Goal: Obtain resource: Download file/media

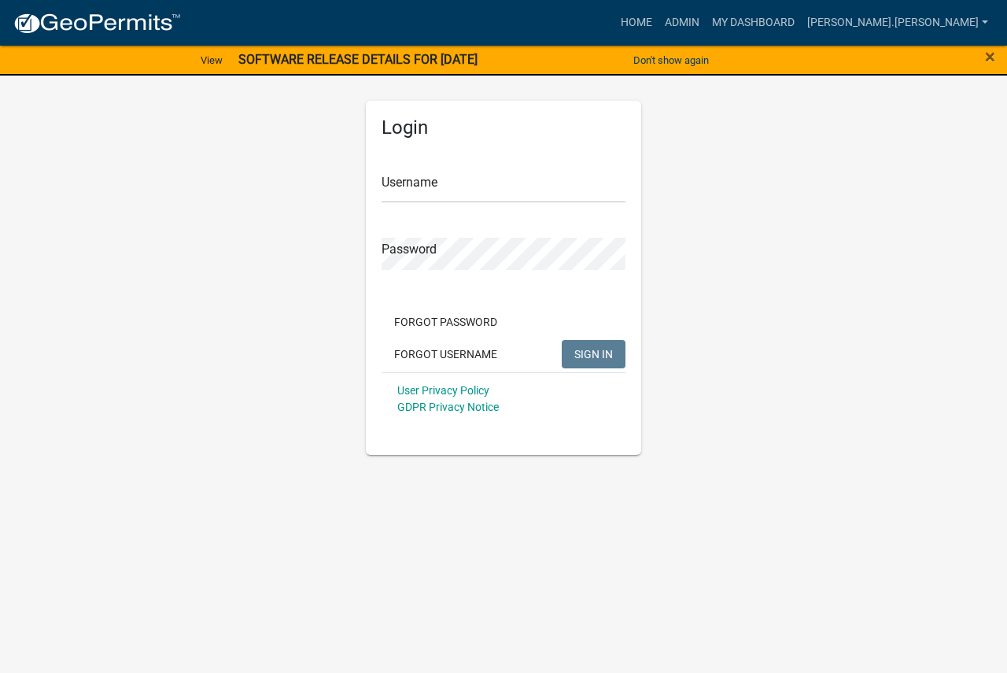
click at [662, 577] on body "Internet Explorer does NOT work with GeoPermits. Get a new browser for more sec…" at bounding box center [503, 336] width 1007 height 673
click at [454, 179] on input "Username" at bounding box center [504, 187] width 244 height 32
type input "[PERSON_NAME].[PERSON_NAME]"
click at [562, 340] on button "SIGN IN" at bounding box center [594, 354] width 64 height 28
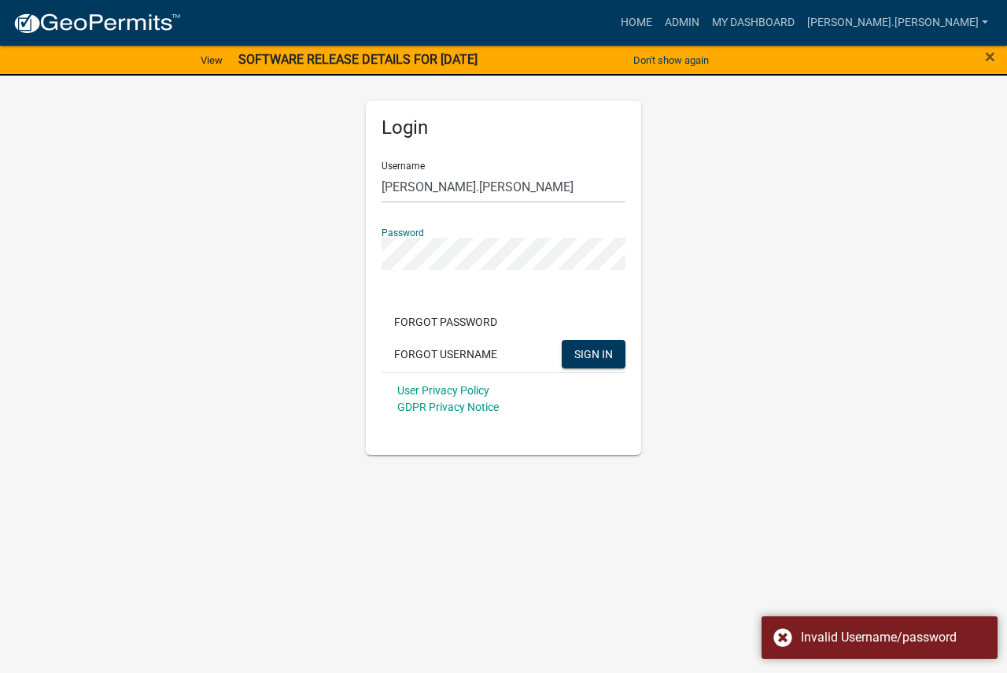
click at [562, 340] on button "SIGN IN" at bounding box center [594, 354] width 64 height 28
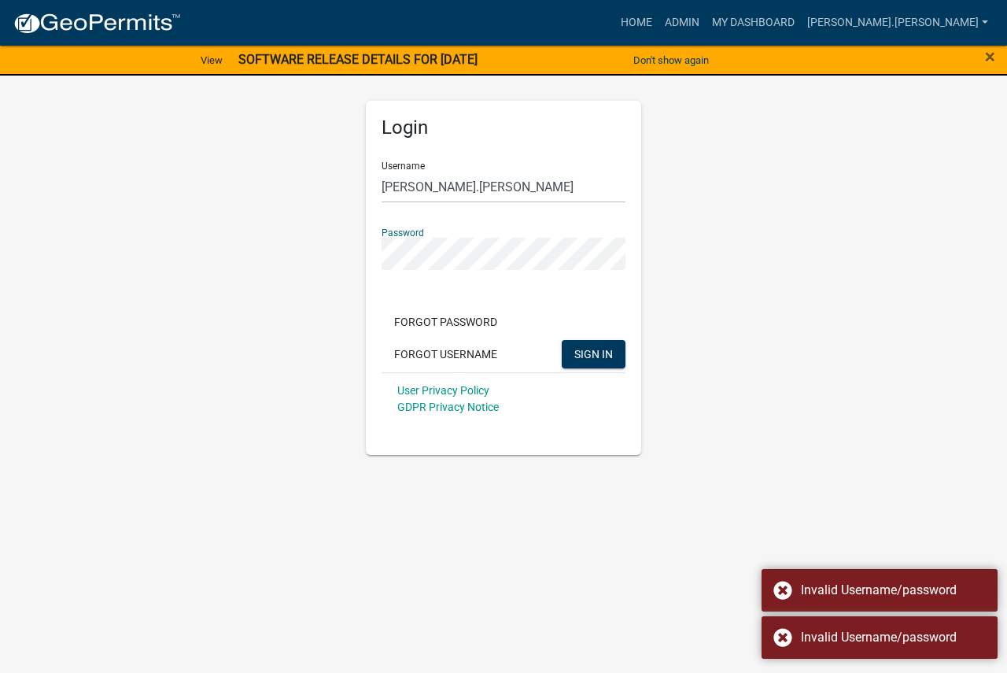
click at [339, 243] on div "Login Username [PERSON_NAME].[PERSON_NAME] Password Forgot Password Forgot User…" at bounding box center [503, 259] width 897 height 392
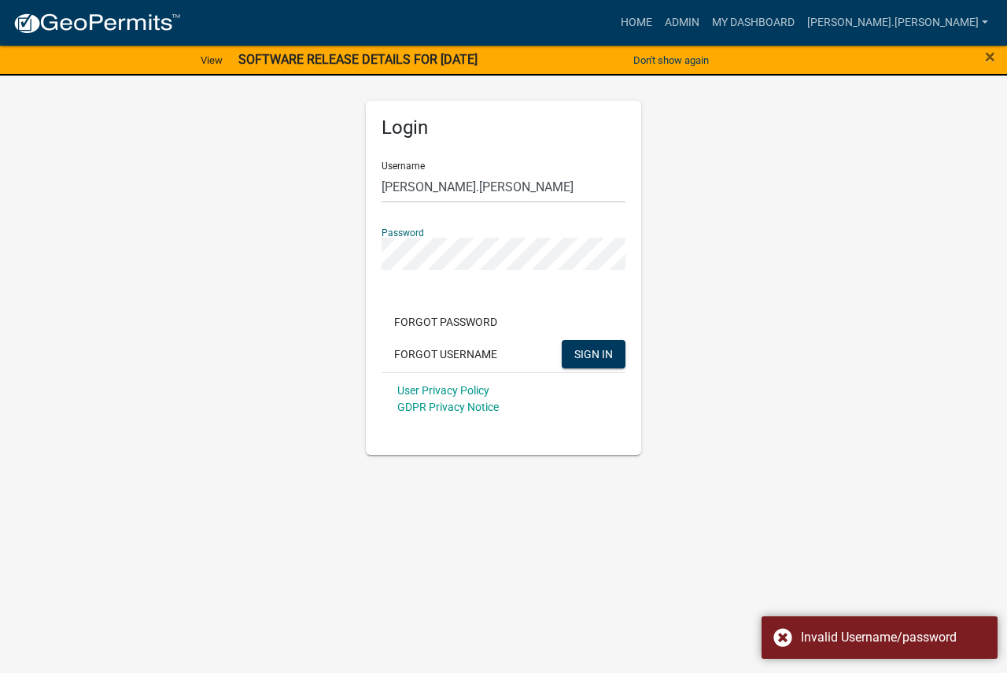
click at [562, 340] on button "SIGN IN" at bounding box center [594, 354] width 64 height 28
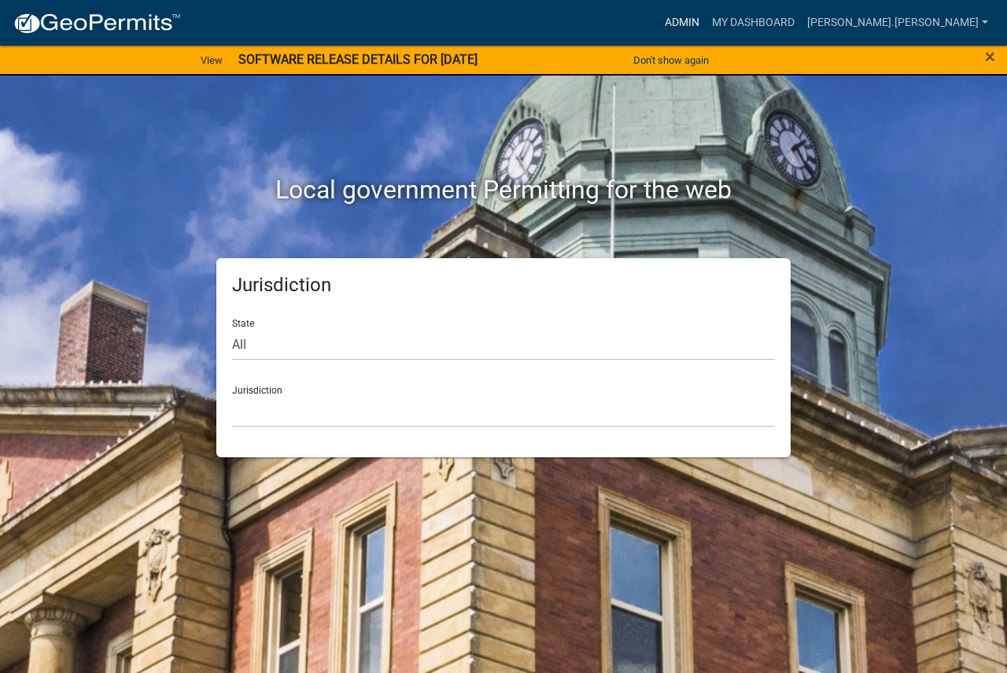
click at [706, 17] on link "Admin" at bounding box center [682, 23] width 47 height 30
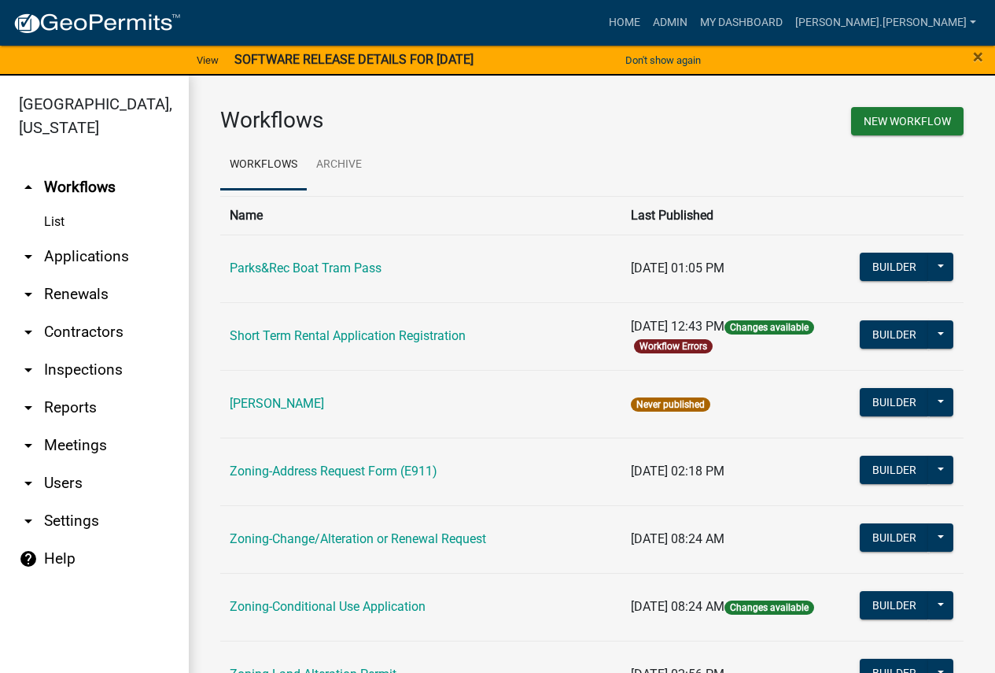
click at [54, 405] on link "arrow_drop_down Reports" at bounding box center [94, 408] width 189 height 38
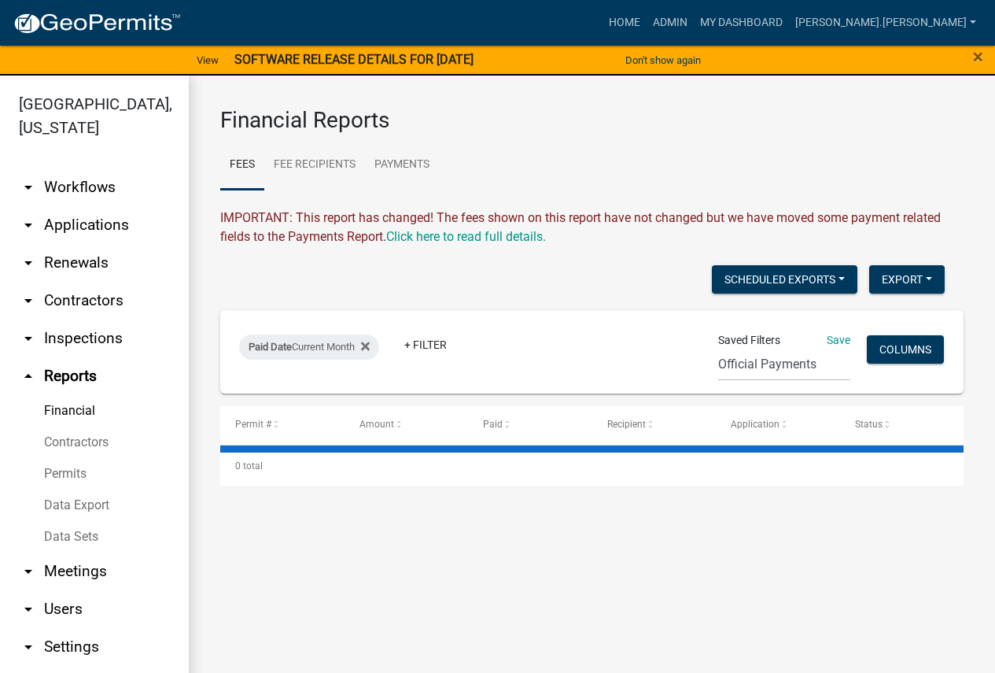
click at [101, 497] on link "Data Export" at bounding box center [94, 504] width 189 height 31
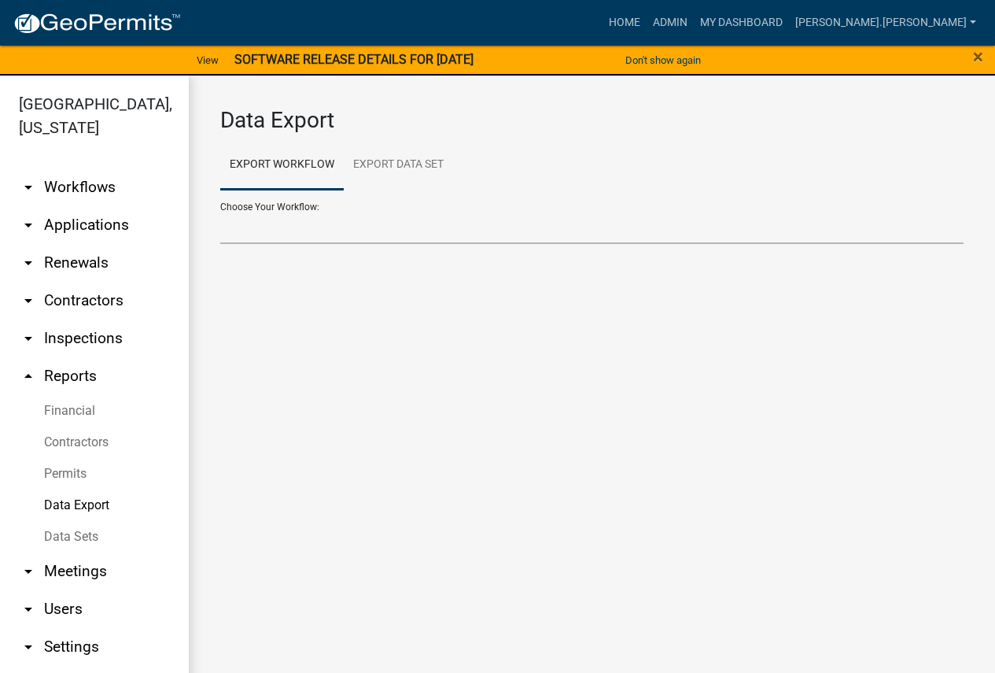
click at [264, 237] on select "Choose Your Workflow:" at bounding box center [592, 228] width 744 height 32
select select "7: Object"
click at [220, 212] on select "Contractors Parks&Rec Boat Tram Pass Short Term Rental Application Registration…" at bounding box center [592, 228] width 744 height 32
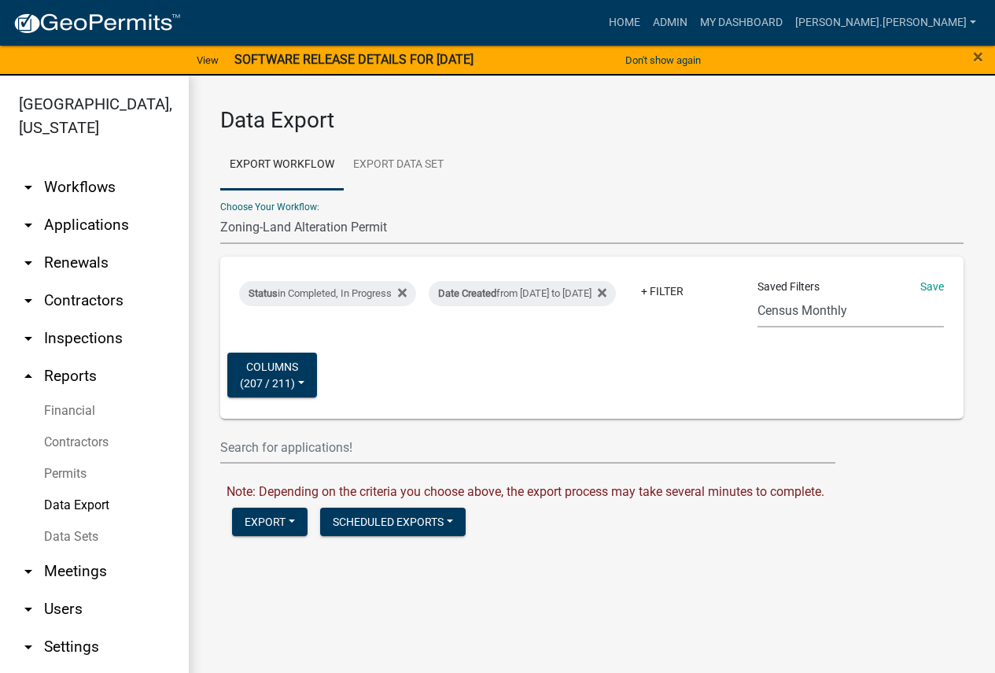
click at [777, 307] on select "Census Monthly Monthly 911 Report Tank Total Report By Contractor Audit Annual …" at bounding box center [851, 311] width 187 height 32
select select "17: d6edc000-337c-495f-85f3-b0852b141e65"
click at [758, 295] on select "Census Monthly Monthly 911 Report Tank Total Report By Contractor Audit Annual …" at bounding box center [851, 311] width 187 height 32
click at [616, 281] on div "Date Created from [DATE] to [DATE]" at bounding box center [522, 293] width 187 height 25
select select "custom"
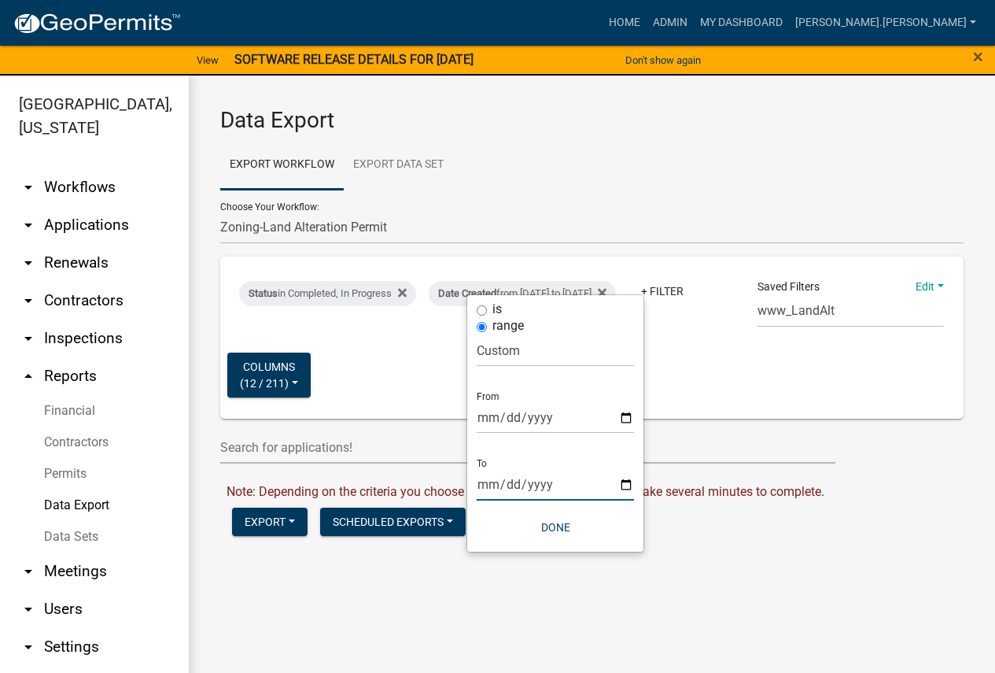
click at [626, 486] on input "[DATE]" at bounding box center [555, 484] width 157 height 32
type input "[DATE]"
click at [566, 519] on button "Done" at bounding box center [555, 527] width 157 height 28
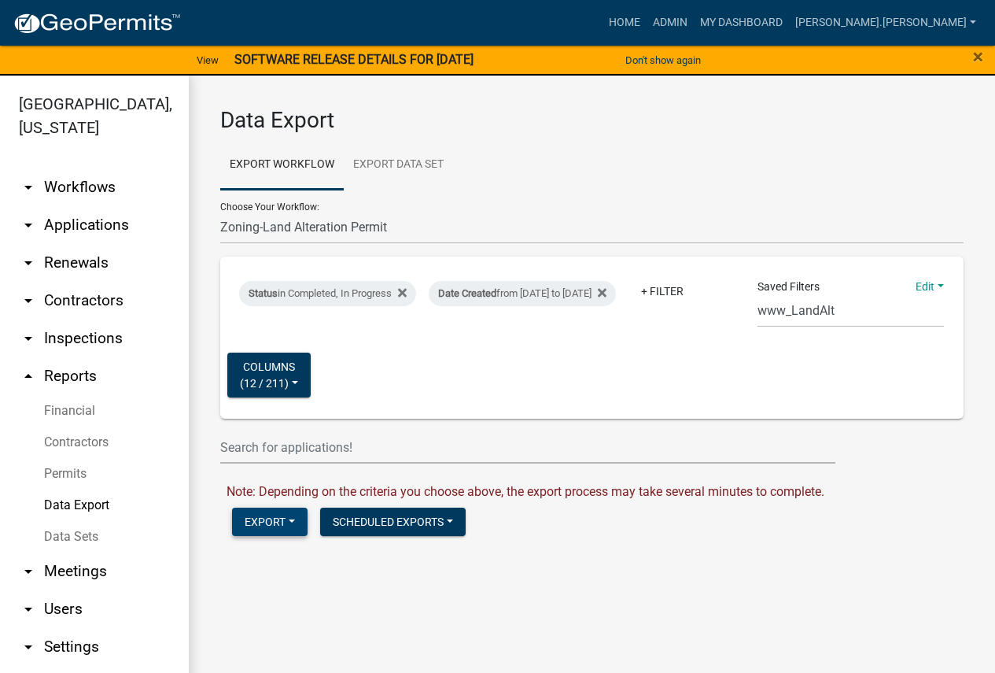
click at [265, 520] on button "Export" at bounding box center [270, 522] width 76 height 28
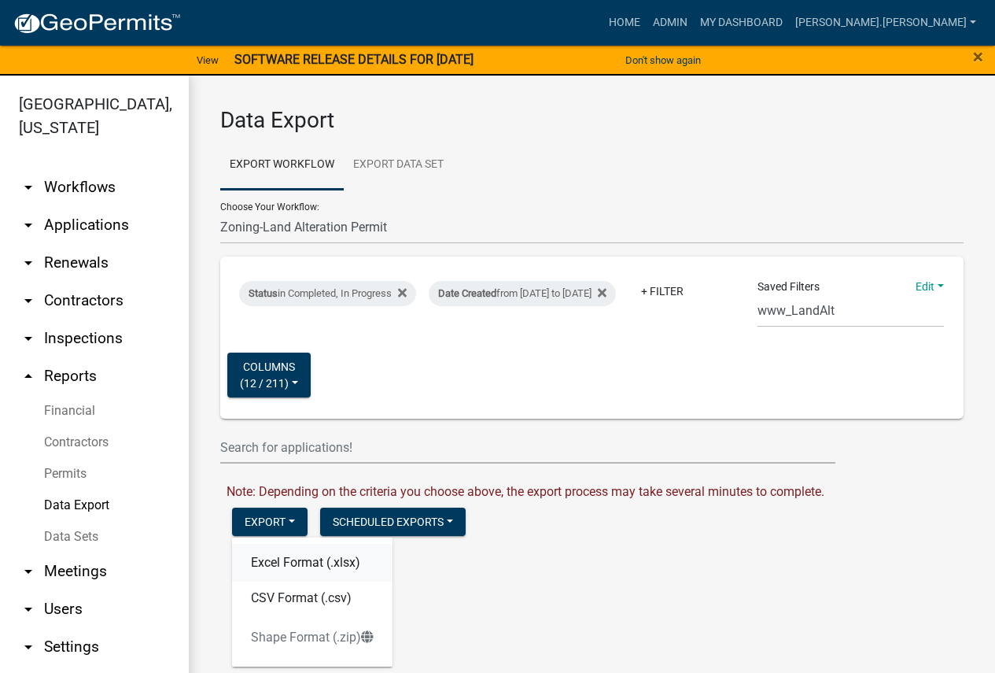
click at [271, 558] on button "Excel Format (.xlsx)" at bounding box center [312, 563] width 161 height 38
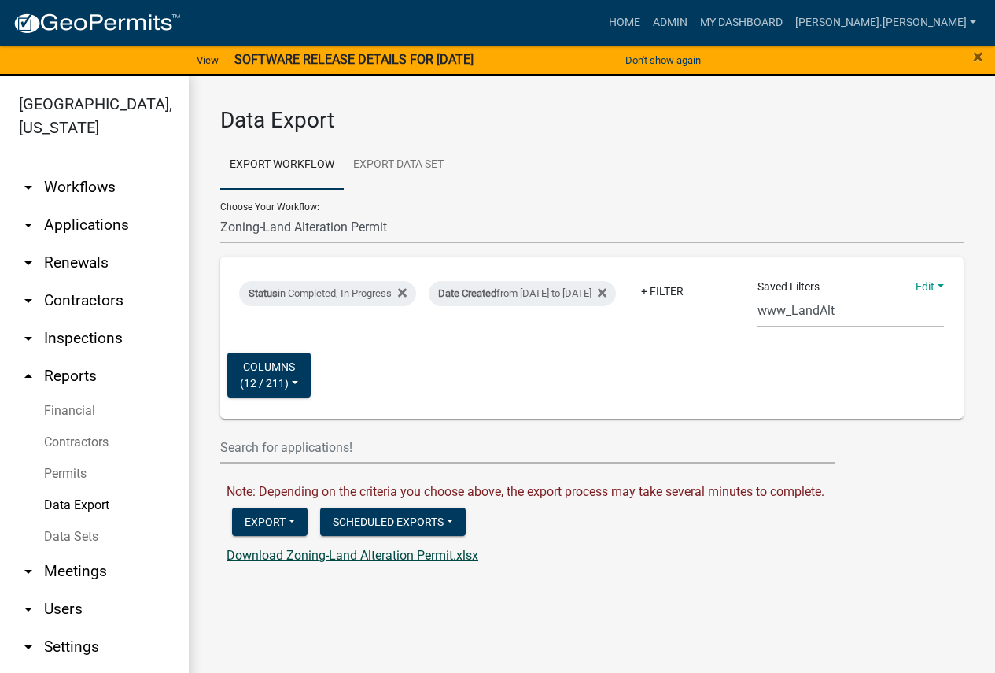
click at [316, 554] on link "Download Zoning-Land Alteration Permit.xlsx" at bounding box center [353, 555] width 252 height 15
click at [290, 556] on link "Download Zoning-Land Alteration Permit.xlsx" at bounding box center [353, 555] width 252 height 15
click at [651, 554] on div "Download Zoning-Land Alteration Permit.xlsx" at bounding box center [601, 555] width 749 height 19
click at [353, 227] on select "Contractors Parks&Rec Boat Tram Pass Short Term Rental Application Registration…" at bounding box center [592, 228] width 744 height 32
select select "9: Object"
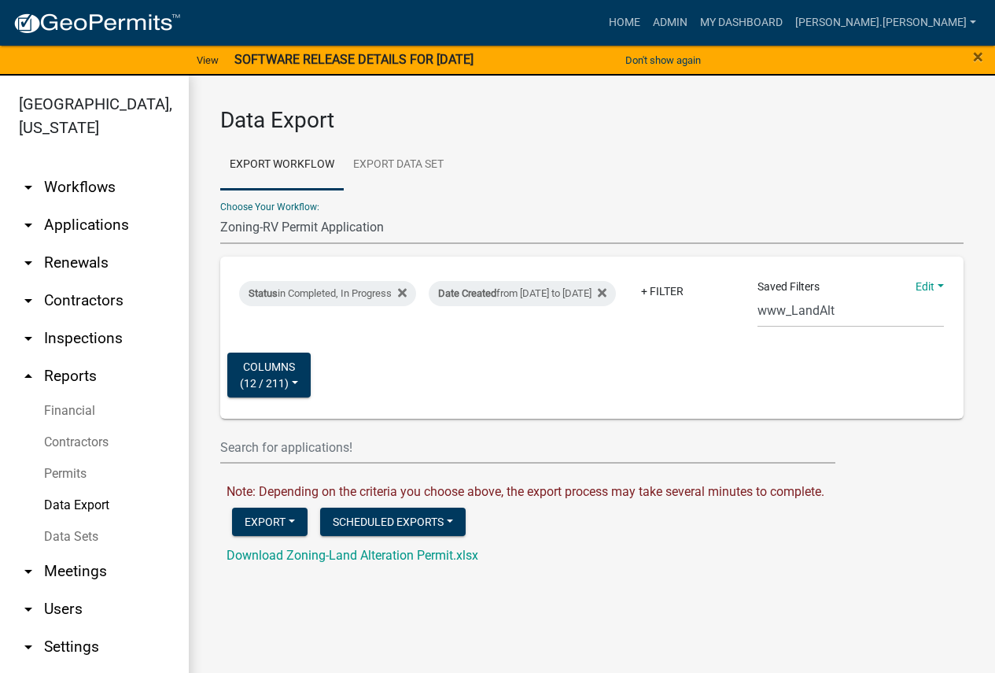
click at [220, 212] on select "Contractors Parks&Rec Boat Tram Pass Short Term Rental Application Registration…" at bounding box center [592, 228] width 744 height 32
click at [802, 309] on select "Census Monthly Monthly 911 Report Tank Total Report By Contractor Audit Annual …" at bounding box center [851, 311] width 187 height 32
select select "8: fe817f53-79b2-4ec4-bdd4-58470ba6d703"
click at [758, 295] on select "Census Monthly Monthly 911 Report Tank Total Report By Contractor Audit Annual …" at bounding box center [851, 311] width 187 height 32
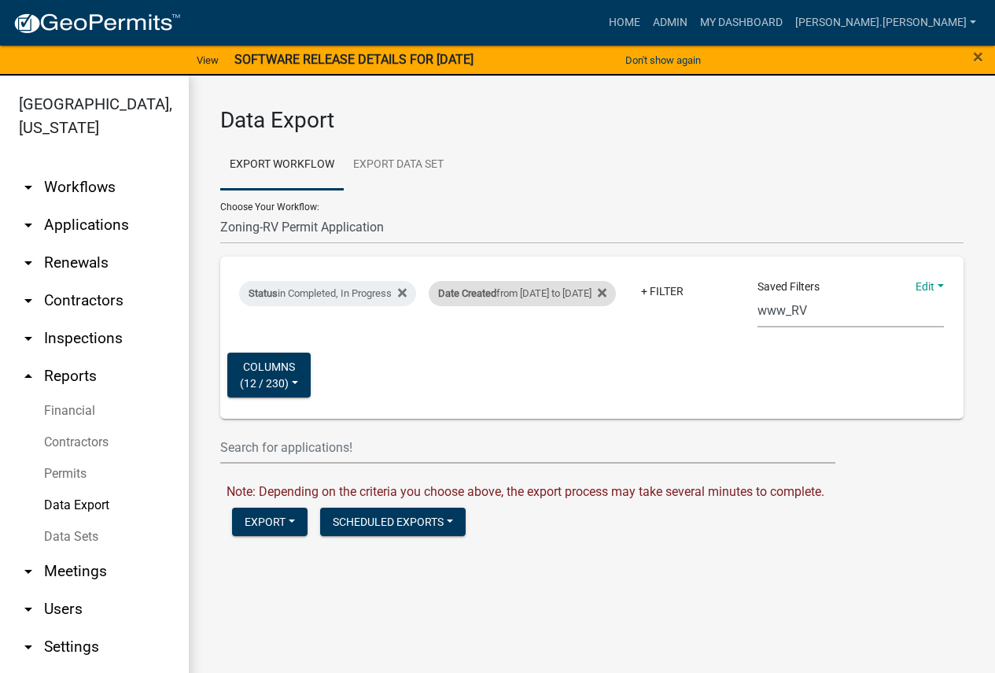
click at [616, 281] on div "Date Created from [DATE] to [DATE]" at bounding box center [522, 293] width 187 height 25
select select "custom"
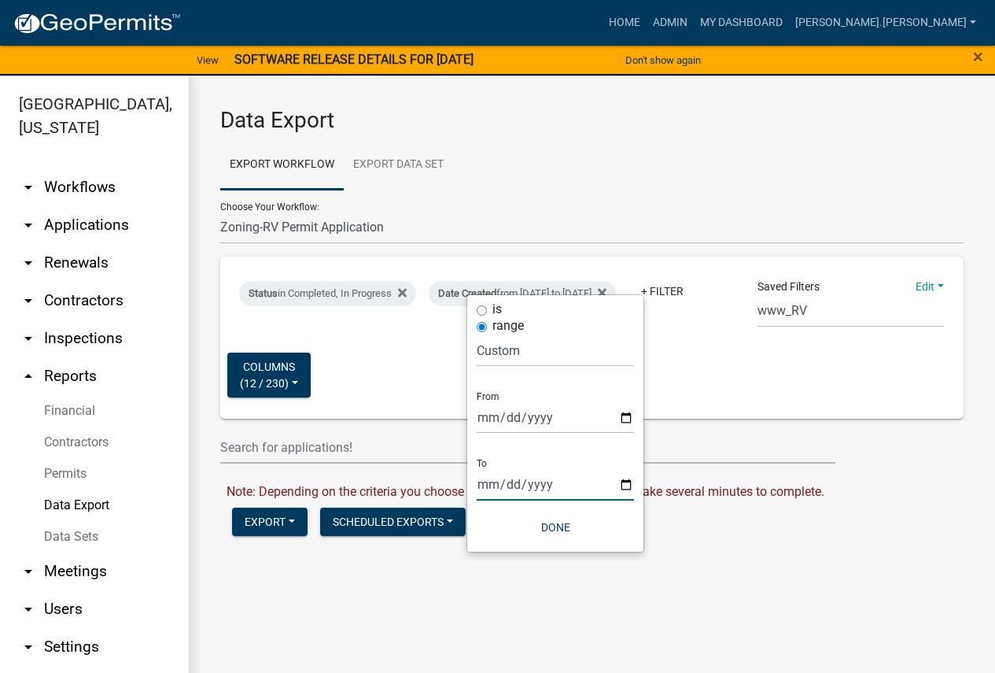
click at [628, 487] on input "[DATE]" at bounding box center [555, 484] width 157 height 32
type input "[DATE]"
click at [548, 526] on button "Done" at bounding box center [555, 527] width 157 height 28
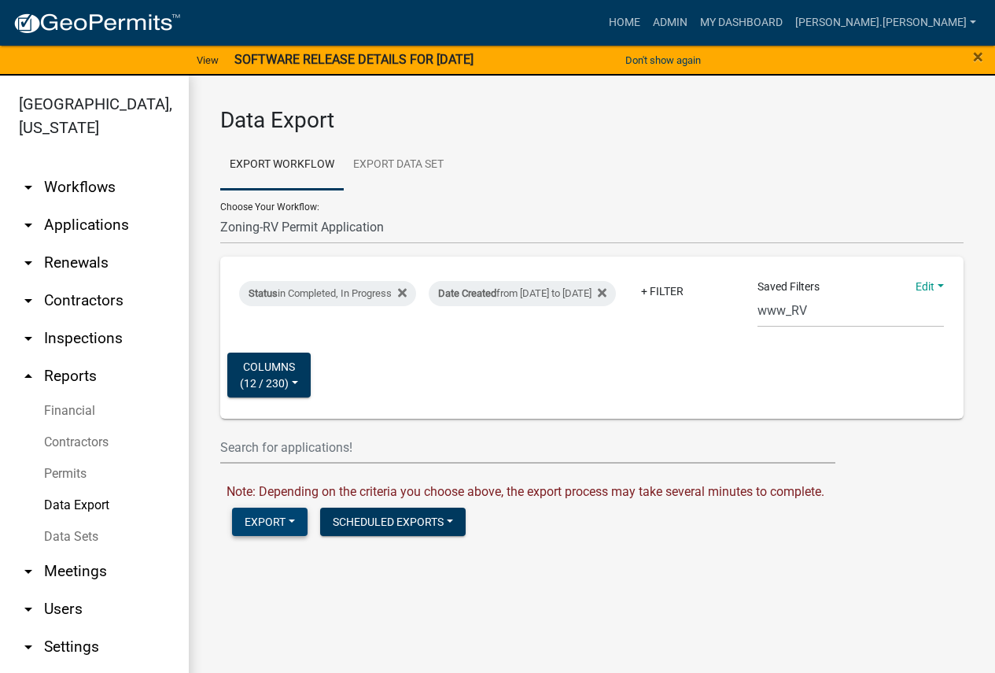
click at [263, 520] on button "Export" at bounding box center [270, 522] width 76 height 28
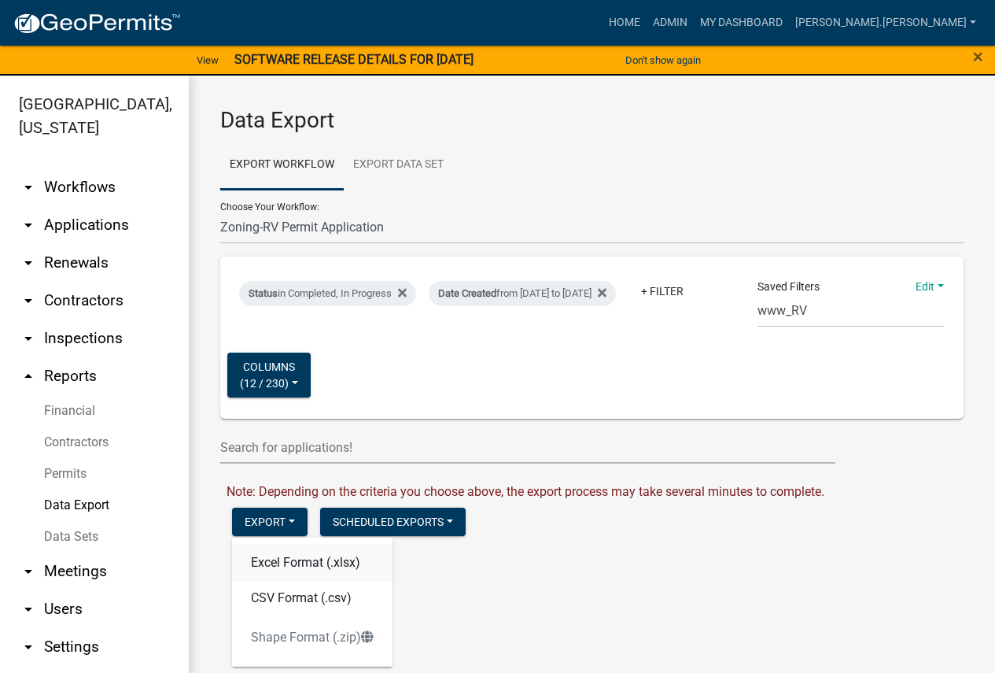
click at [286, 563] on button "Excel Format (.xlsx)" at bounding box center [312, 563] width 161 height 38
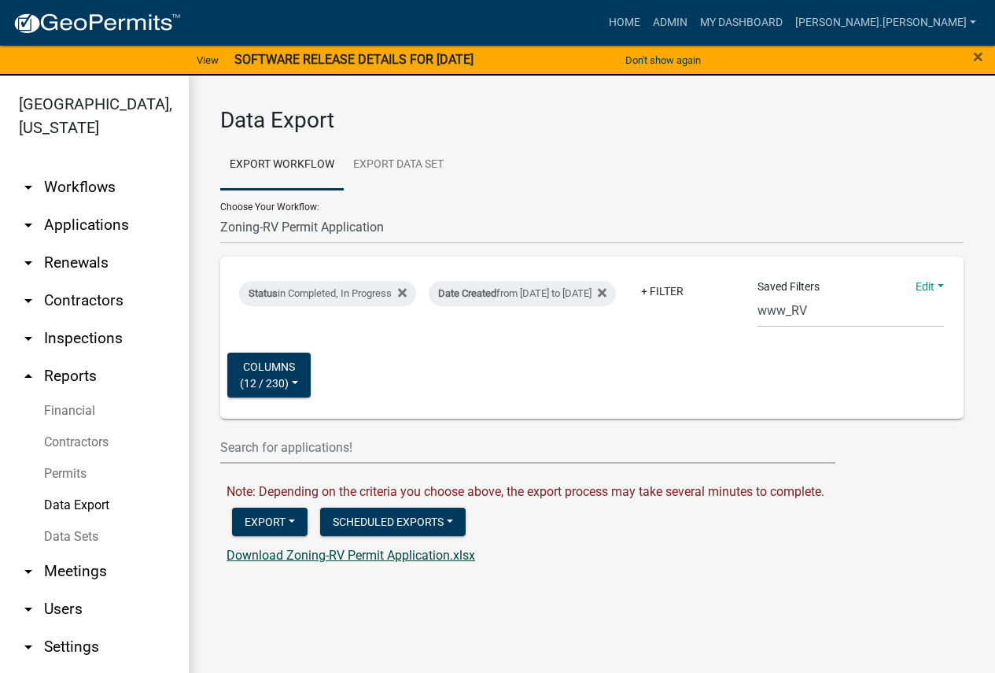
click at [434, 557] on link "Download Zoning-RV Permit Application.xlsx" at bounding box center [351, 555] width 249 height 15
click at [341, 553] on link "Download Zoning-RV Permit Application.xlsx" at bounding box center [351, 555] width 249 height 15
click at [292, 225] on select "Contractors Parks&Rec Boat Tram Pass Short Term Rental Application Registration…" at bounding box center [592, 228] width 744 height 32
select select "11: Object"
click at [220, 212] on select "Contractors Parks&Rec Boat Tram Pass Short Term Rental Application Registration…" at bounding box center [592, 228] width 744 height 32
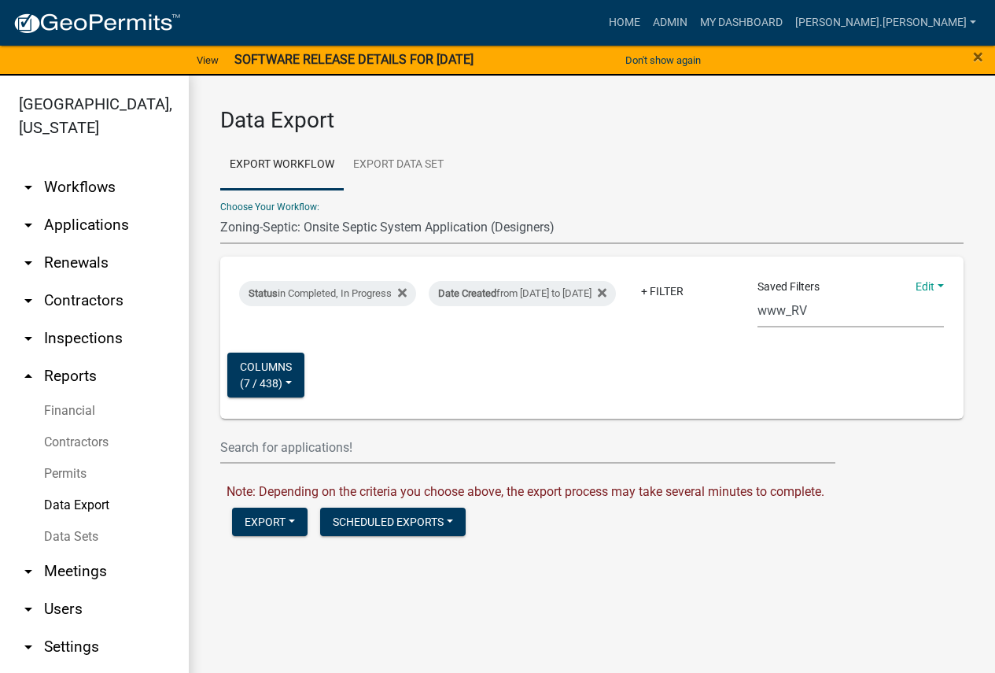
click at [779, 312] on select "Census Monthly Monthly 911 Report Tank Total Report By Contractor Audit Annual …" at bounding box center [851, 311] width 187 height 32
select select "18: 85474e9c-f6aa-4dac-85c5-d242790fafaa"
click at [758, 295] on select "Census Monthly Monthly 911 Report Tank Total Report By Contractor Audit Annual …" at bounding box center [851, 311] width 187 height 32
click at [592, 284] on div "Date Created from [DATE] to [DATE]" at bounding box center [522, 293] width 187 height 25
select select "custom"
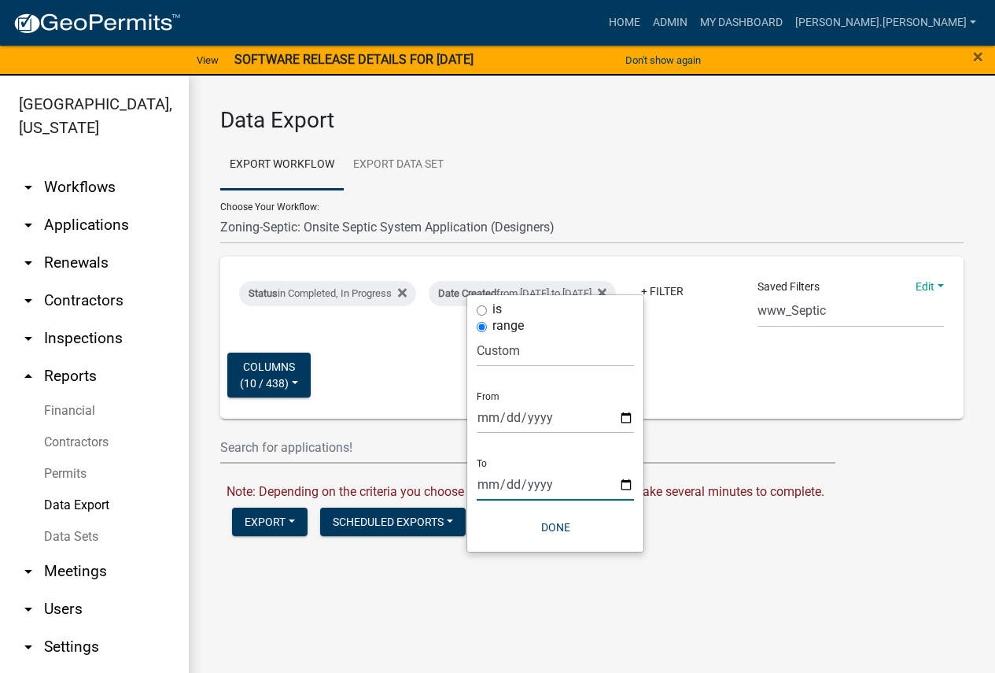
click at [626, 487] on input "[DATE]" at bounding box center [555, 484] width 157 height 32
type input "[DATE]"
click at [570, 523] on button "Done" at bounding box center [555, 527] width 157 height 28
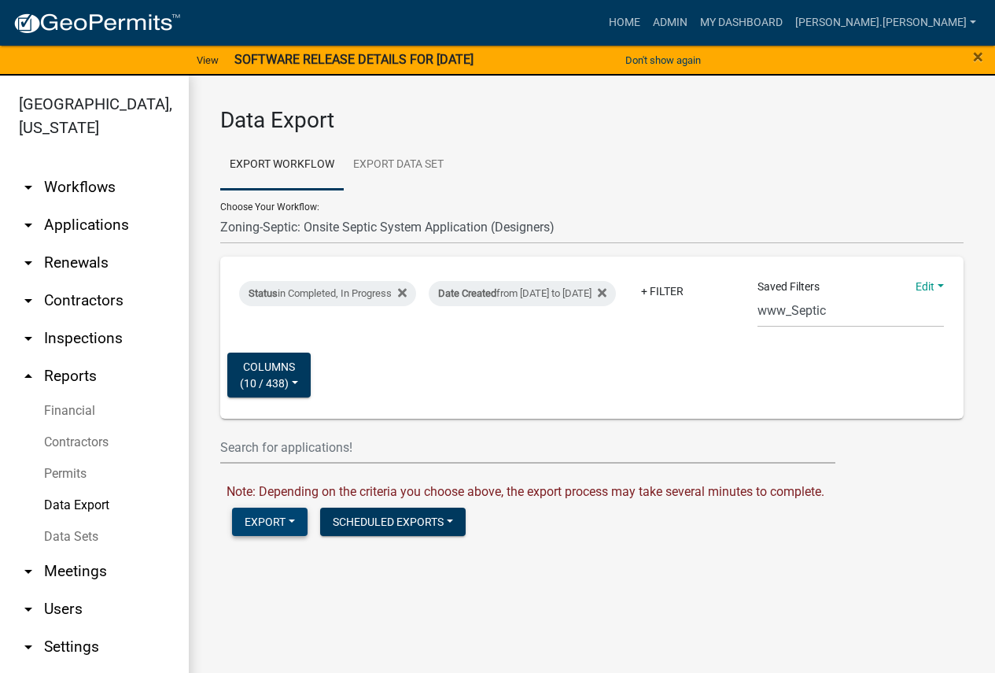
click at [268, 516] on button "Export" at bounding box center [270, 522] width 76 height 28
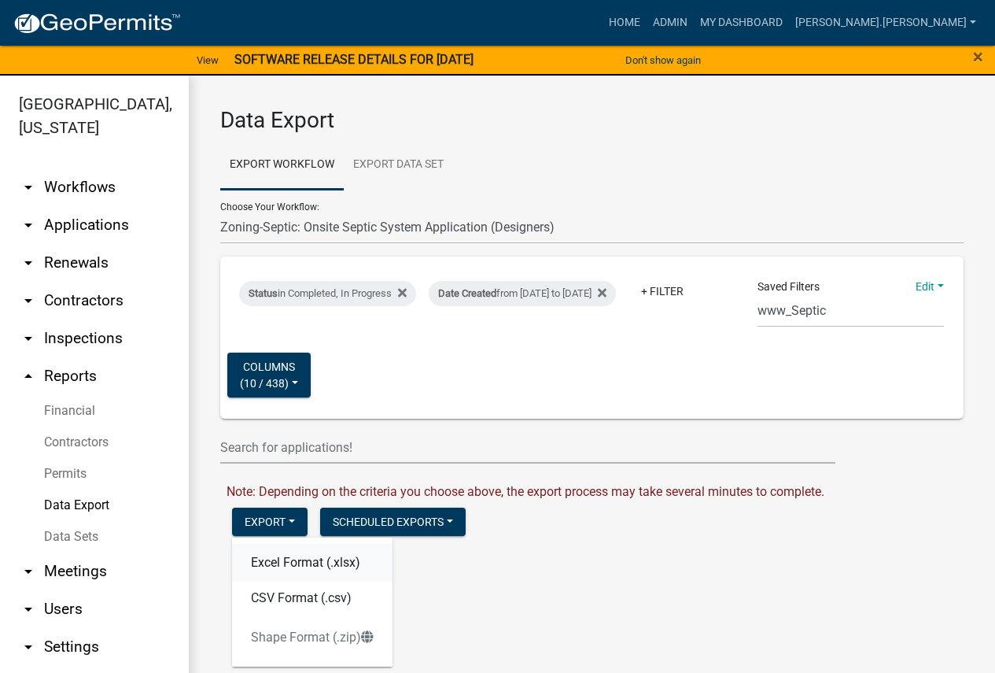
click at [274, 557] on button "Excel Format (.xlsx)" at bounding box center [312, 563] width 161 height 38
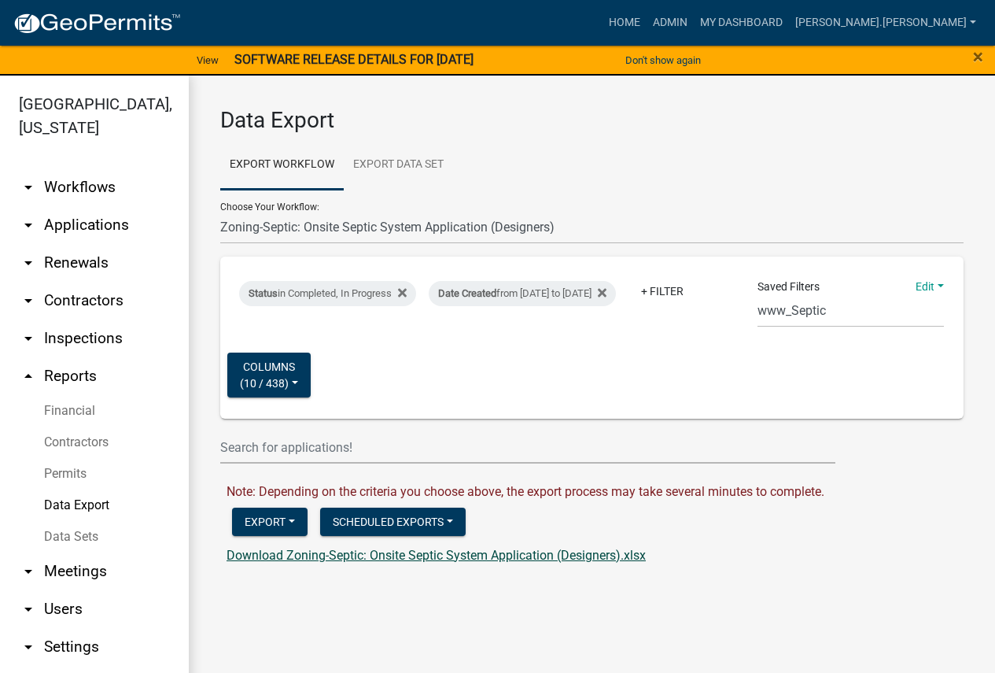
click at [515, 554] on link "Download Zoning-Septic: Onsite Septic System Application (Designers).xlsx" at bounding box center [436, 555] width 419 height 15
click at [360, 230] on select "Contractors Parks&Rec Boat Tram Pass Short Term Rental Application Registration…" at bounding box center [592, 228] width 744 height 32
select select "12: Object"
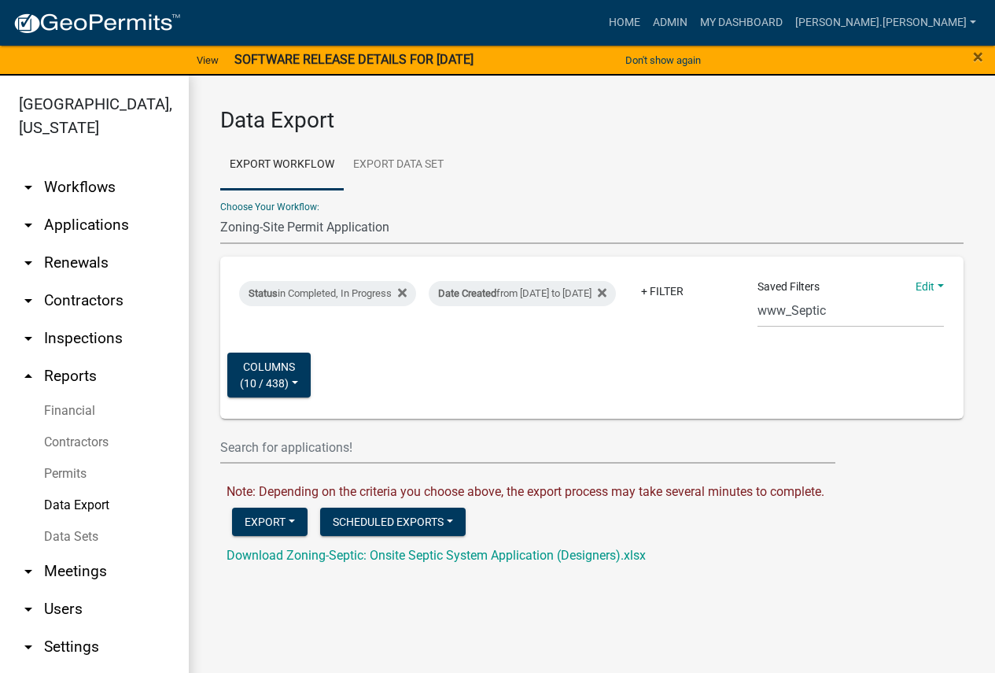
click at [220, 212] on select "Contractors Parks&Rec Boat Tram Pass Short Term Rental Application Registration…" at bounding box center [592, 228] width 744 height 32
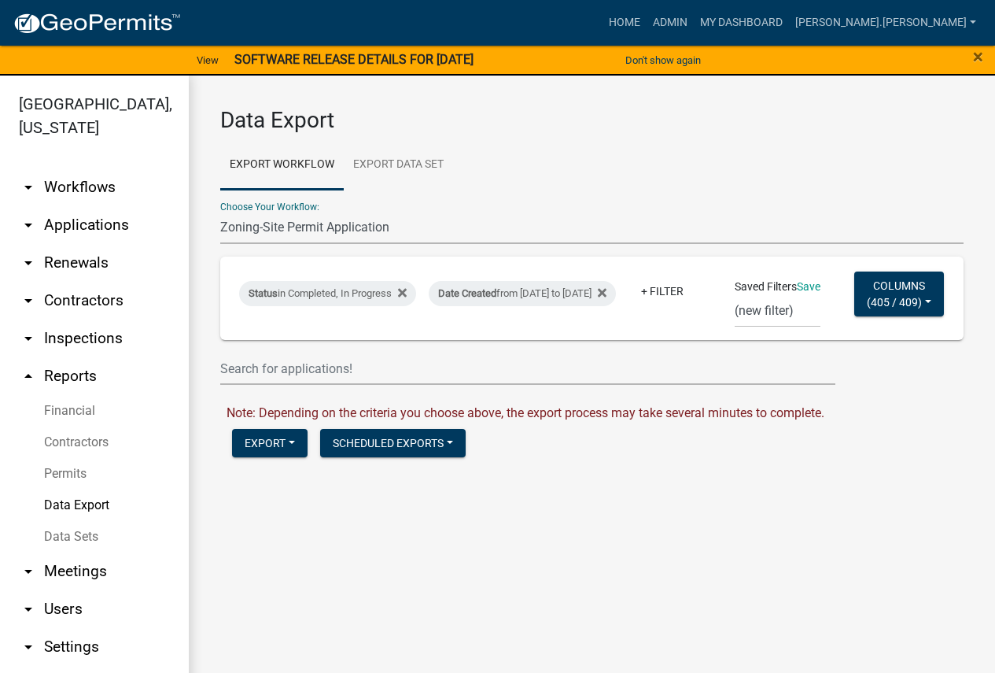
select select "18: 85474e9c-f6aa-4dac-85c5-d242790fafaa"
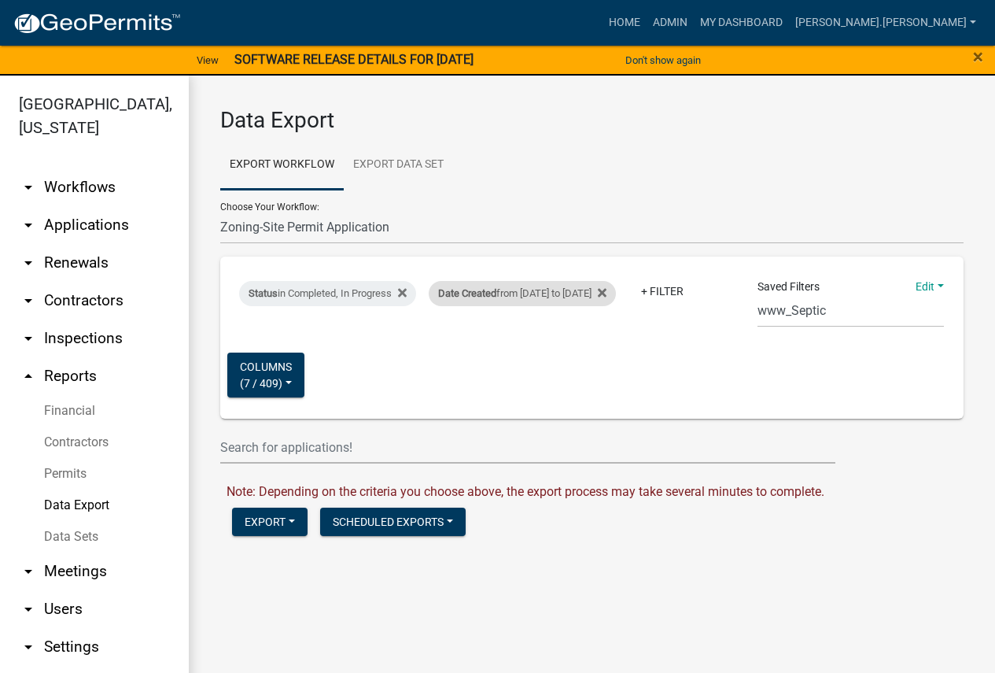
click at [616, 281] on div "Date Created from [DATE] to [DATE]" at bounding box center [522, 293] width 187 height 25
select select "custom"
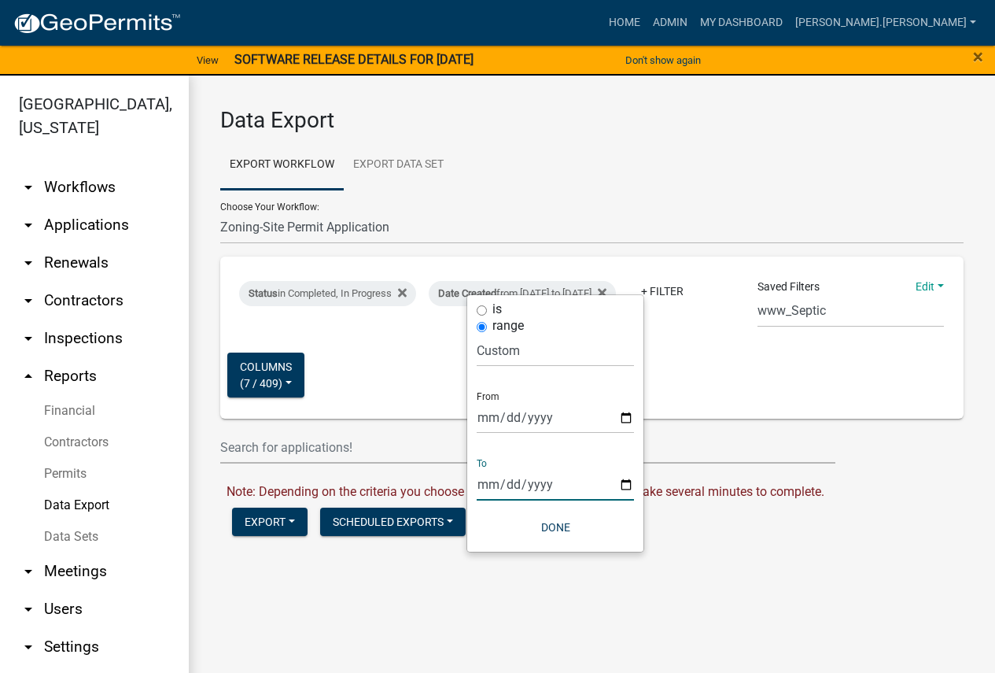
click at [624, 484] on input "[DATE]" at bounding box center [555, 484] width 157 height 32
type input "[DATE]"
click at [560, 529] on button "Done" at bounding box center [555, 527] width 157 height 28
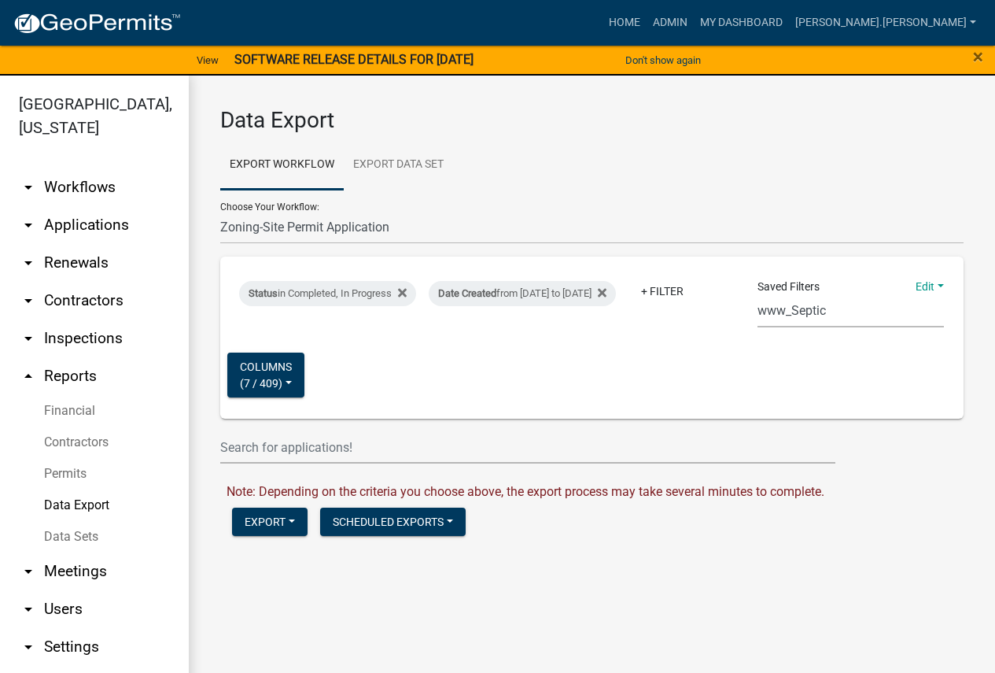
click at [782, 316] on select "Census Monthly Monthly 911 Report Tank Total Report By Contractor Audit Annual …" at bounding box center [851, 311] width 187 height 32
select select "11: 8f2b59a5-04a1-4258-954b-88209c1734bf"
click at [758, 295] on select "Census Monthly Monthly 911 Report Tank Total Report By Contractor Audit Annual …" at bounding box center [851, 311] width 187 height 32
click at [616, 281] on div "Date Created from [DATE] to [DATE]" at bounding box center [522, 293] width 187 height 25
select select "custom"
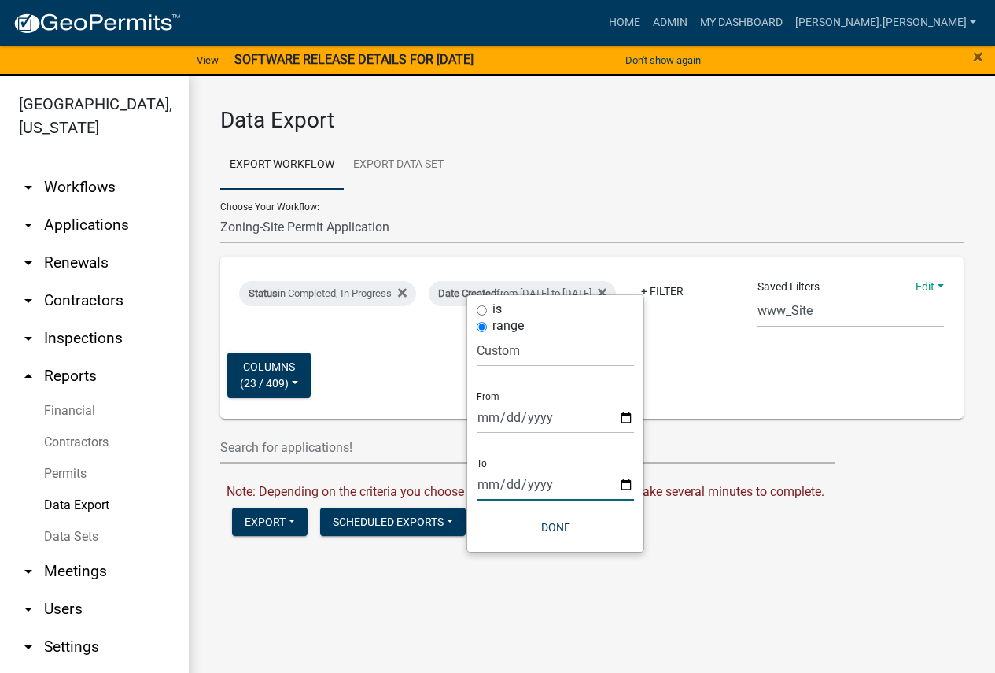
click at [626, 486] on input "[DATE]" at bounding box center [555, 484] width 157 height 32
type input "[DATE]"
click at [553, 526] on button "Done" at bounding box center [555, 527] width 157 height 28
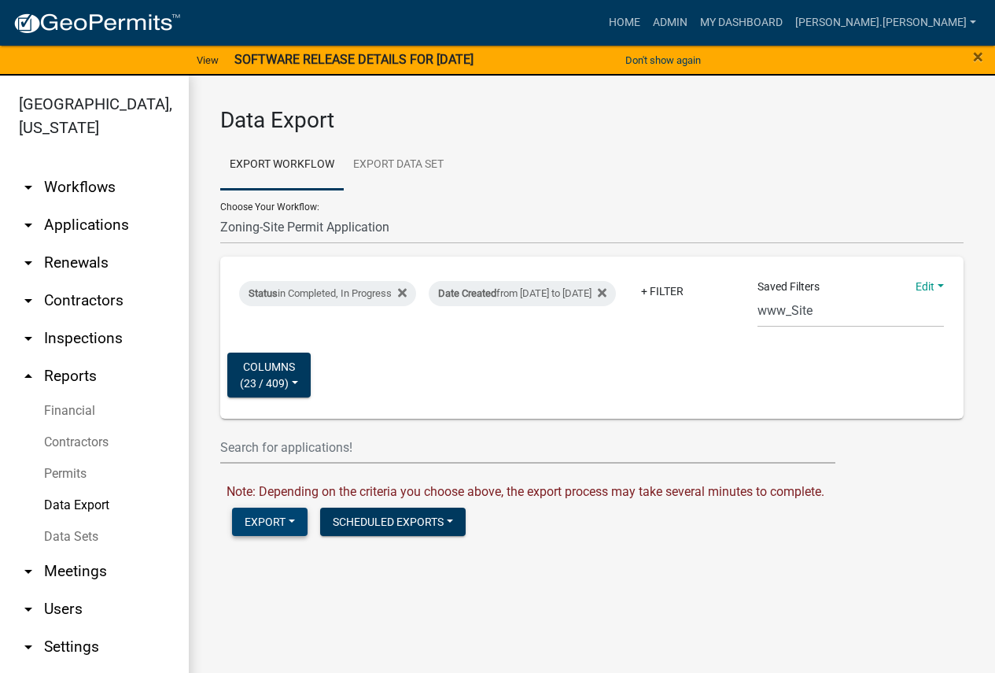
click at [271, 524] on button "Export" at bounding box center [270, 522] width 76 height 28
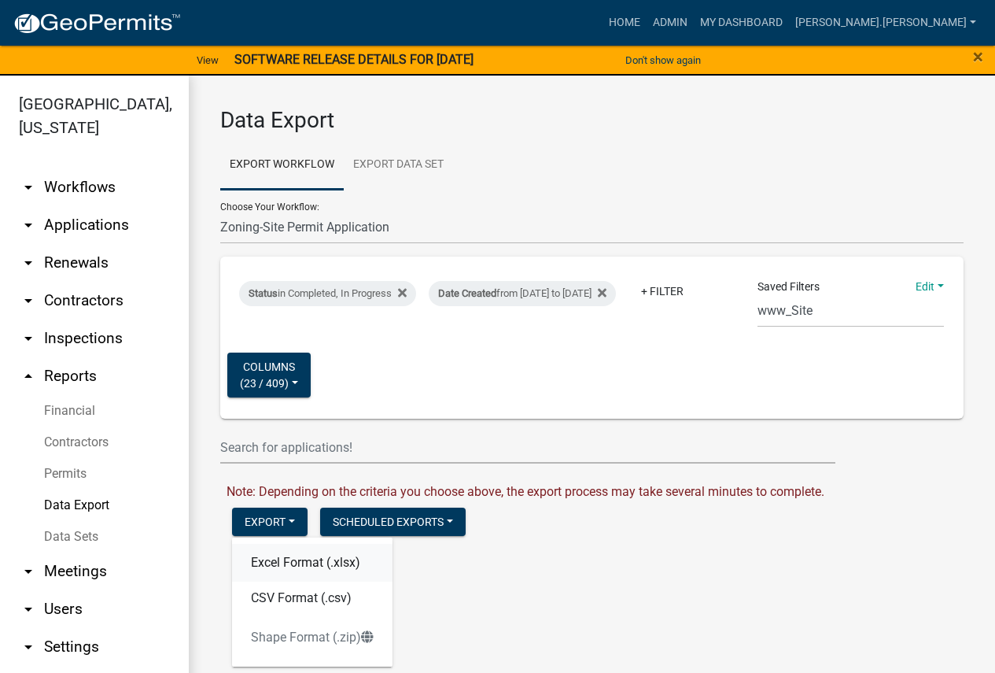
click at [275, 560] on button "Excel Format (.xlsx)" at bounding box center [312, 563] width 161 height 38
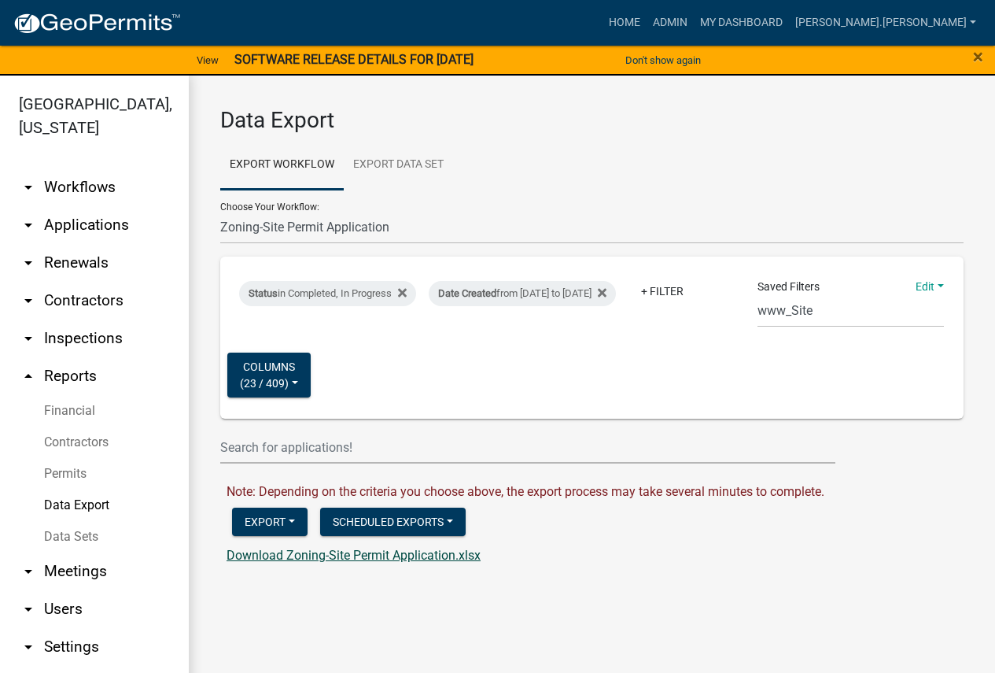
click at [283, 554] on link "Download Zoning-Site Permit Application.xlsx" at bounding box center [354, 555] width 254 height 15
